Goal: Task Accomplishment & Management: Manage account settings

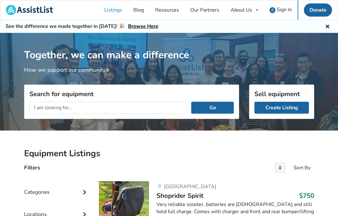
click at [113, 12] on link "Listings" at bounding box center [113, 9] width 29 height 19
click at [284, 9] on span "Sign In" at bounding box center [284, 9] width 15 height 7
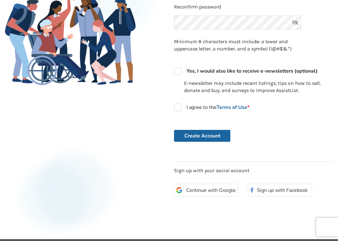
click at [220, 188] on span "Continue with Google" at bounding box center [211, 190] width 50 height 5
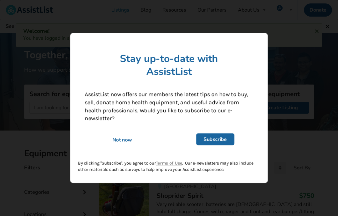
click at [123, 143] on div "Not now" at bounding box center [123, 140] width 84 height 7
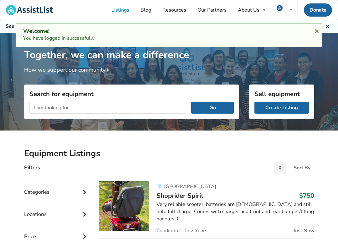
click at [114, 12] on link "Listings" at bounding box center [120, 9] width 29 height 19
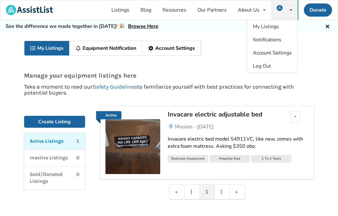
click at [145, 157] on img at bounding box center [133, 146] width 55 height 55
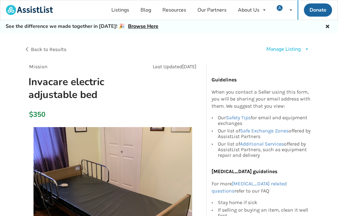
click at [306, 48] on icon at bounding box center [307, 49] width 5 height 4
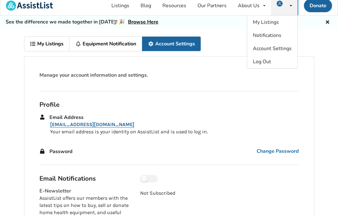
scroll to position [4, 0]
